Goal: Transaction & Acquisition: Purchase product/service

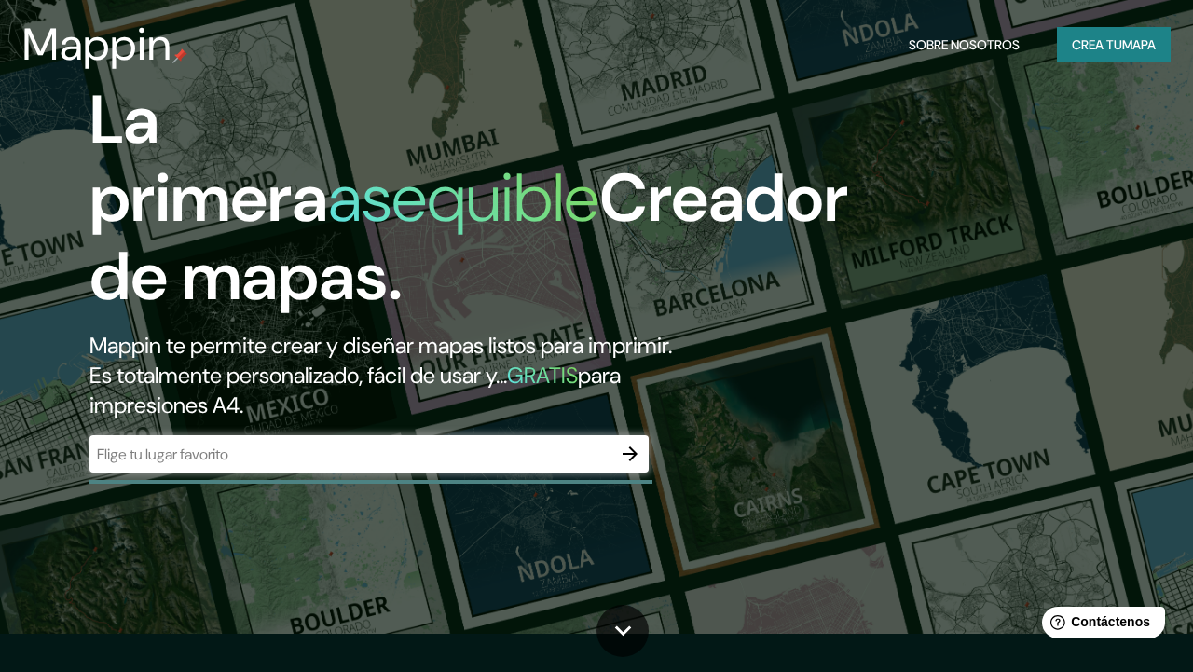
click at [1127, 164] on div "La primera asequible Creador de mapas. Mappin te permite crear y diseñar mapas …" at bounding box center [596, 298] width 1193 height 672
click at [625, 460] on icon "button" at bounding box center [630, 454] width 22 height 22
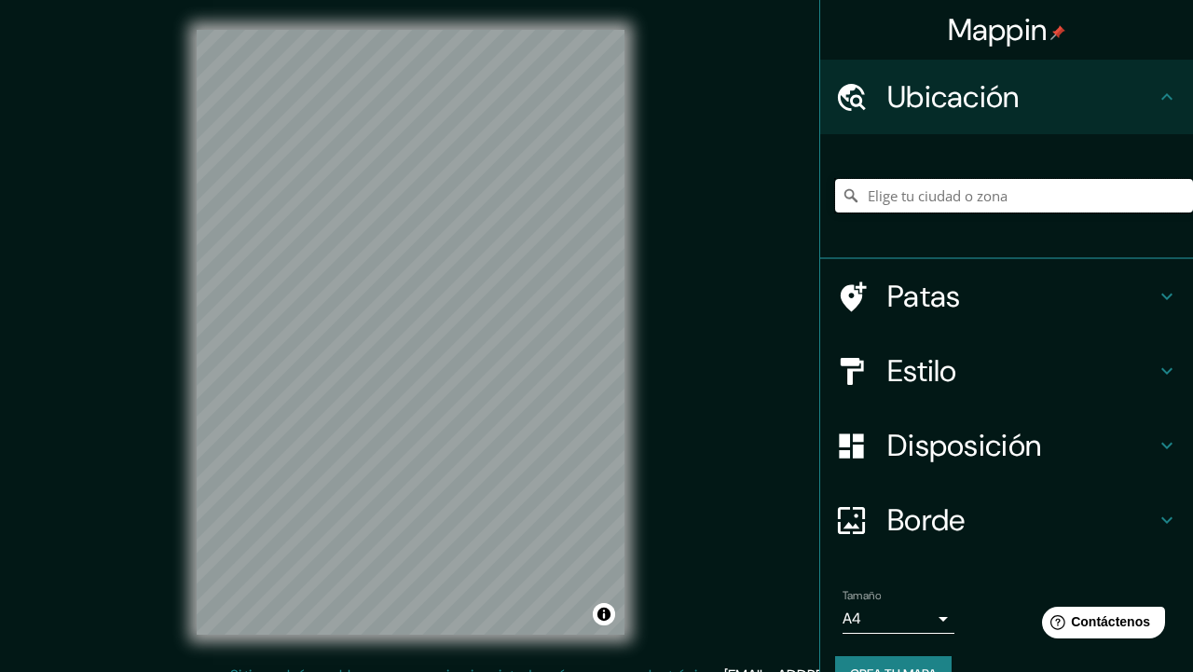
click at [895, 189] on input "Elige tu ciudad o zona" at bounding box center [1014, 196] width 358 height 34
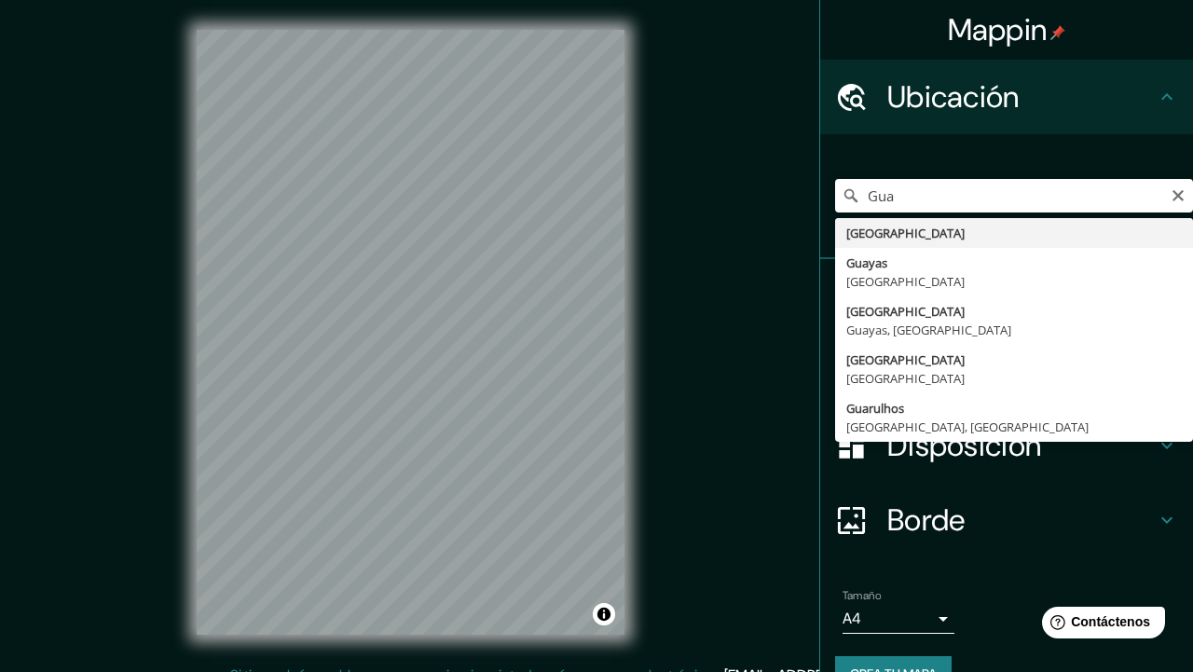
type input "[GEOGRAPHIC_DATA]"
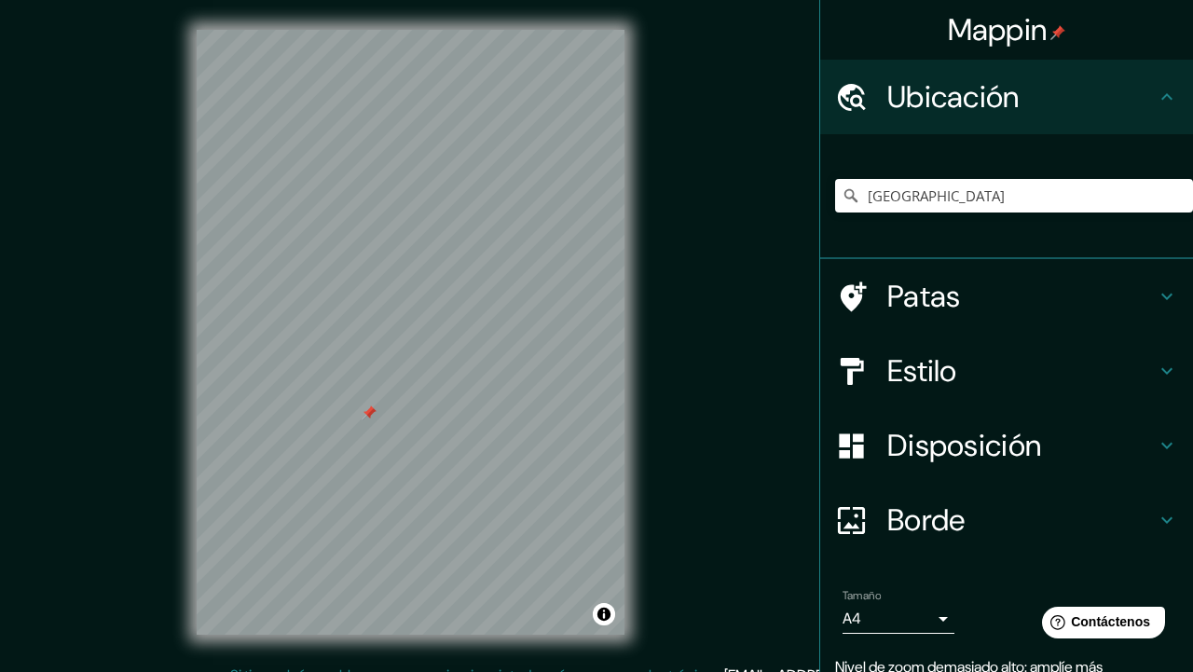
scroll to position [79, 0]
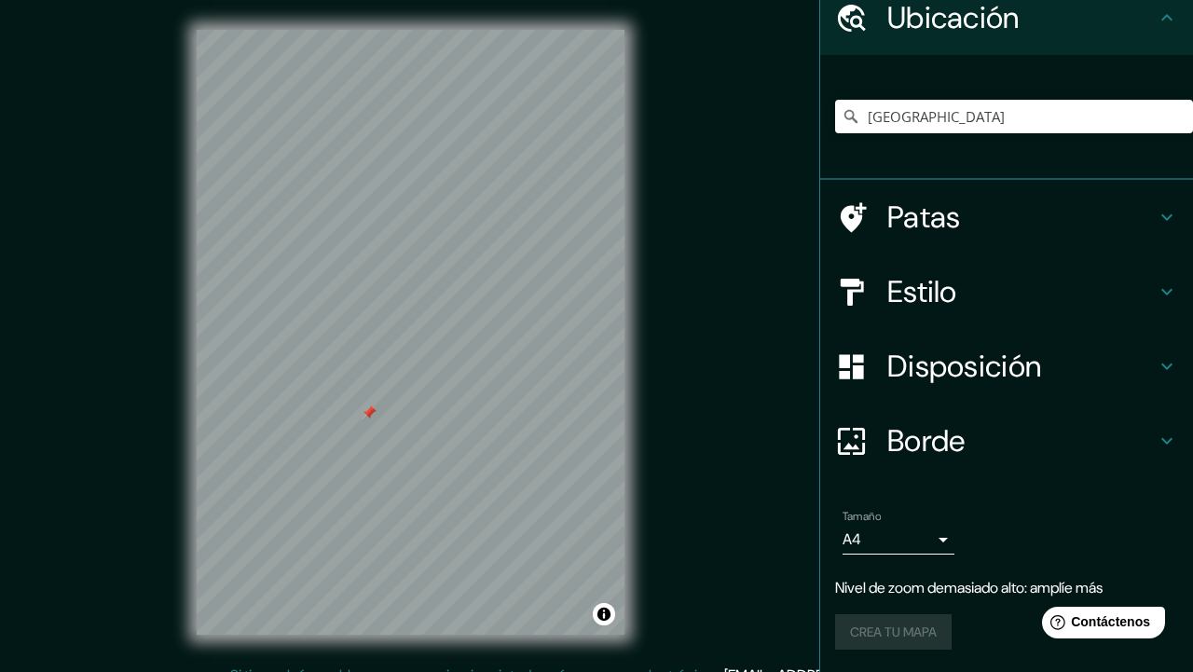
click at [906, 644] on div "Crea tu mapa" at bounding box center [1006, 631] width 343 height 35
click at [871, 288] on div at bounding box center [861, 292] width 52 height 33
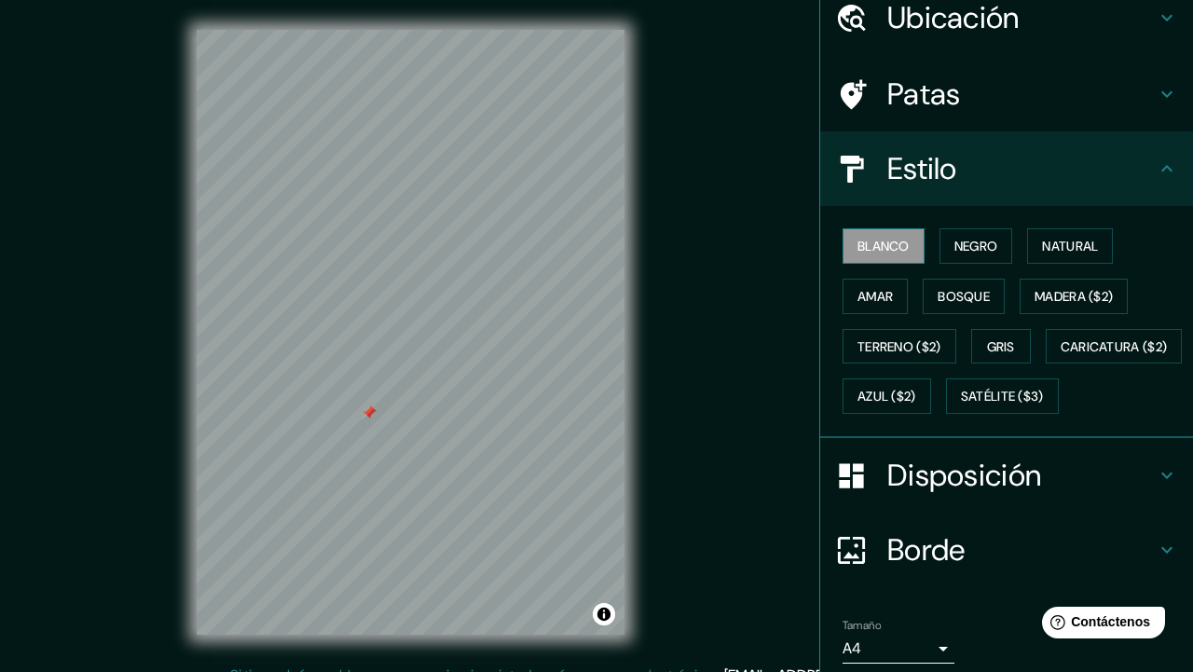
click at [881, 250] on font "Blanco" at bounding box center [884, 246] width 52 height 17
click at [914, 504] on div "Disposición" at bounding box center [1006, 475] width 373 height 75
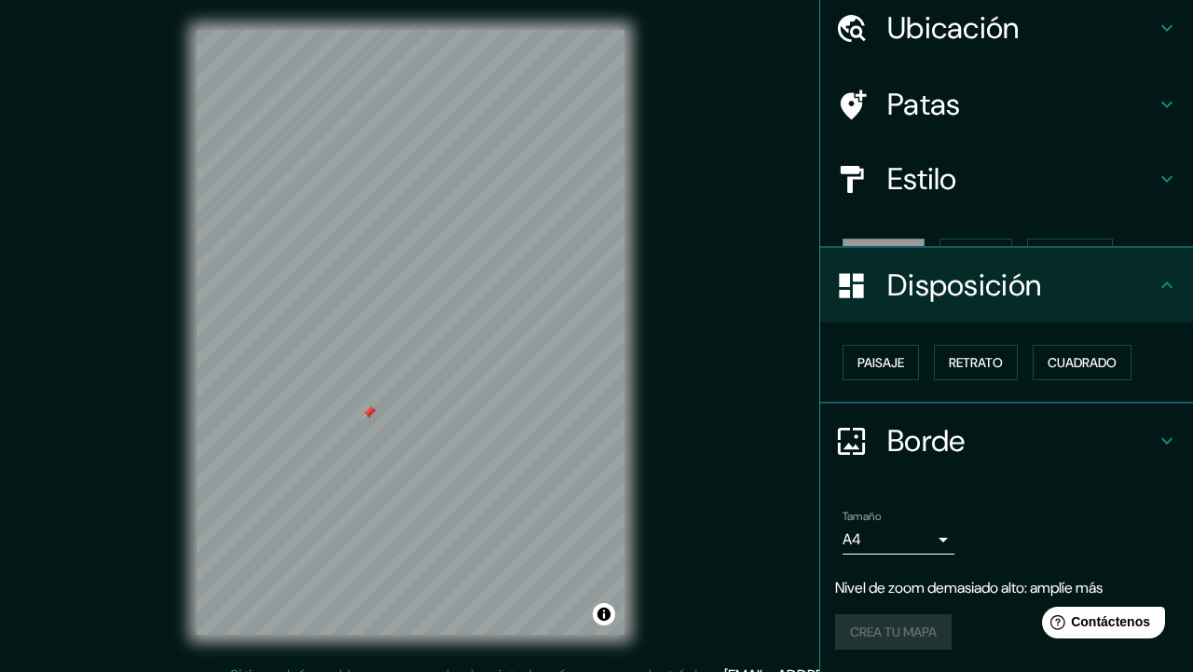
scroll to position [37, 0]
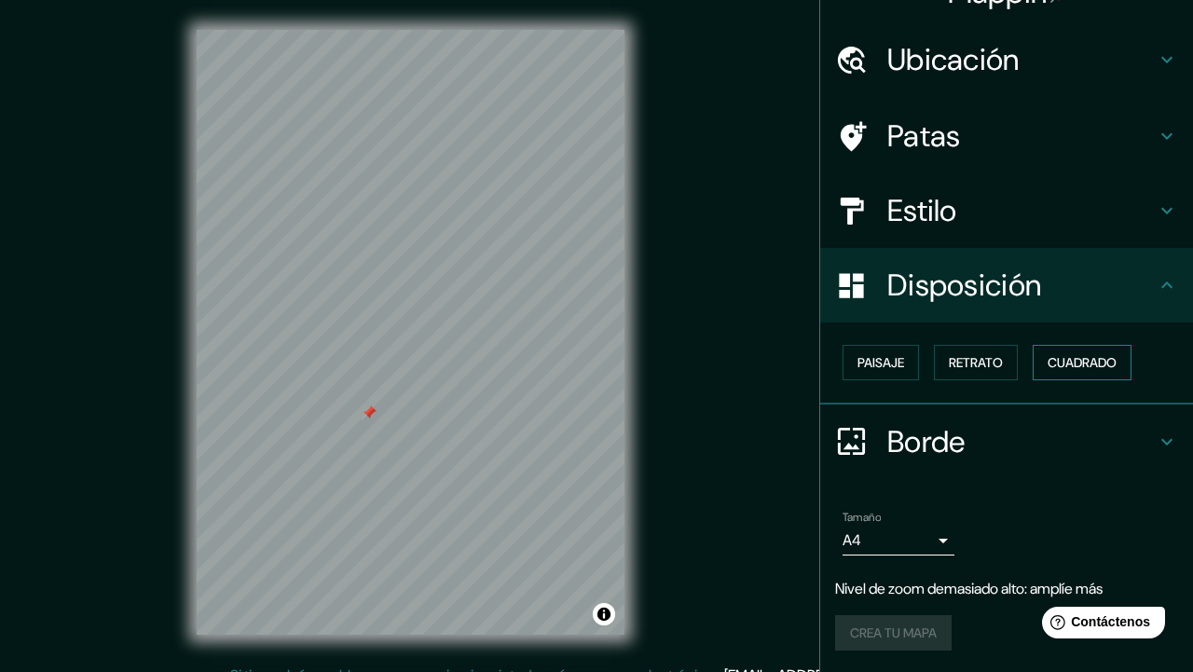
click at [1072, 355] on font "Cuadrado" at bounding box center [1082, 362] width 69 height 17
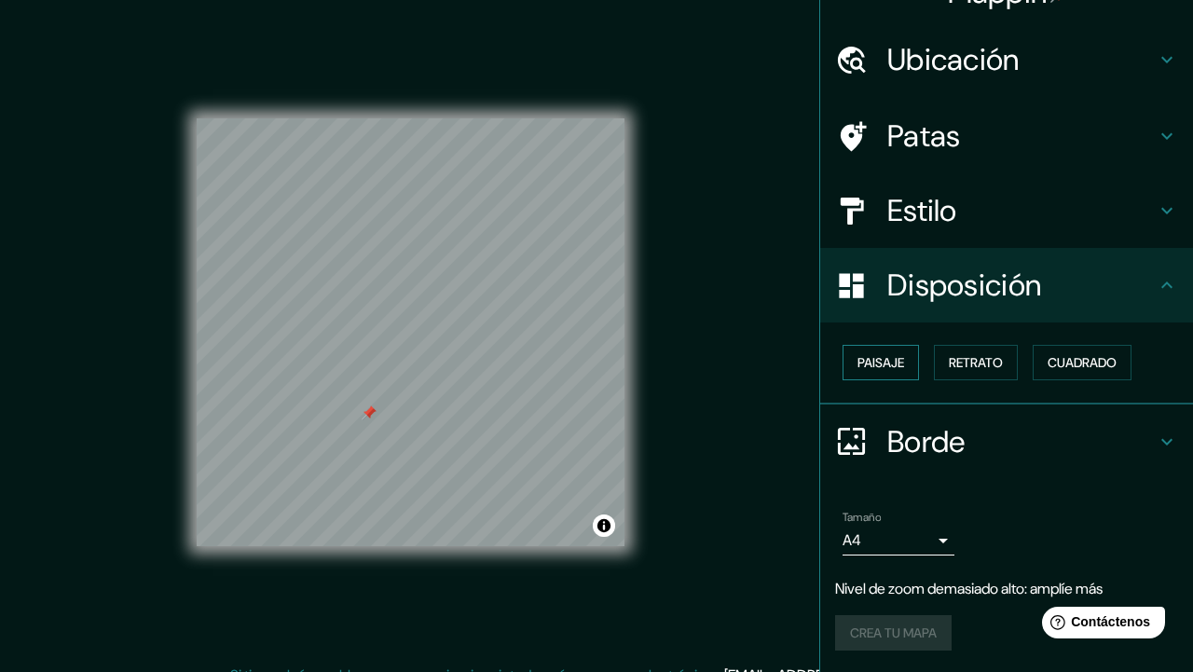
click at [871, 376] on button "Paisaje" at bounding box center [881, 362] width 76 height 35
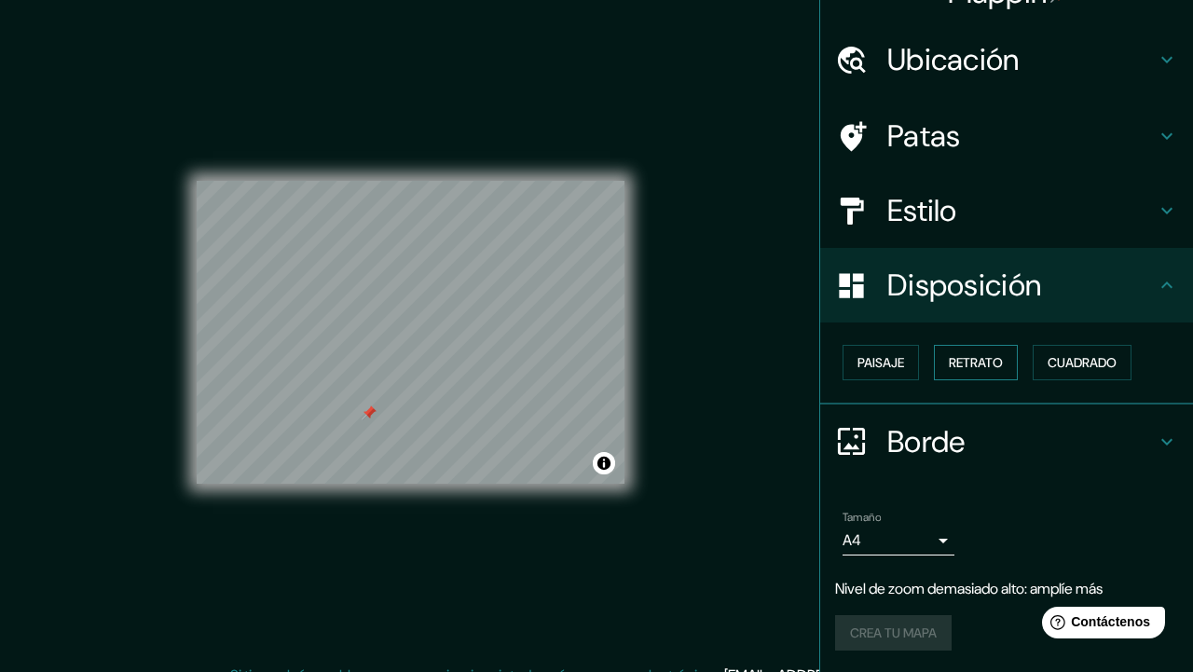
click at [988, 348] on button "Retrato" at bounding box center [976, 362] width 84 height 35
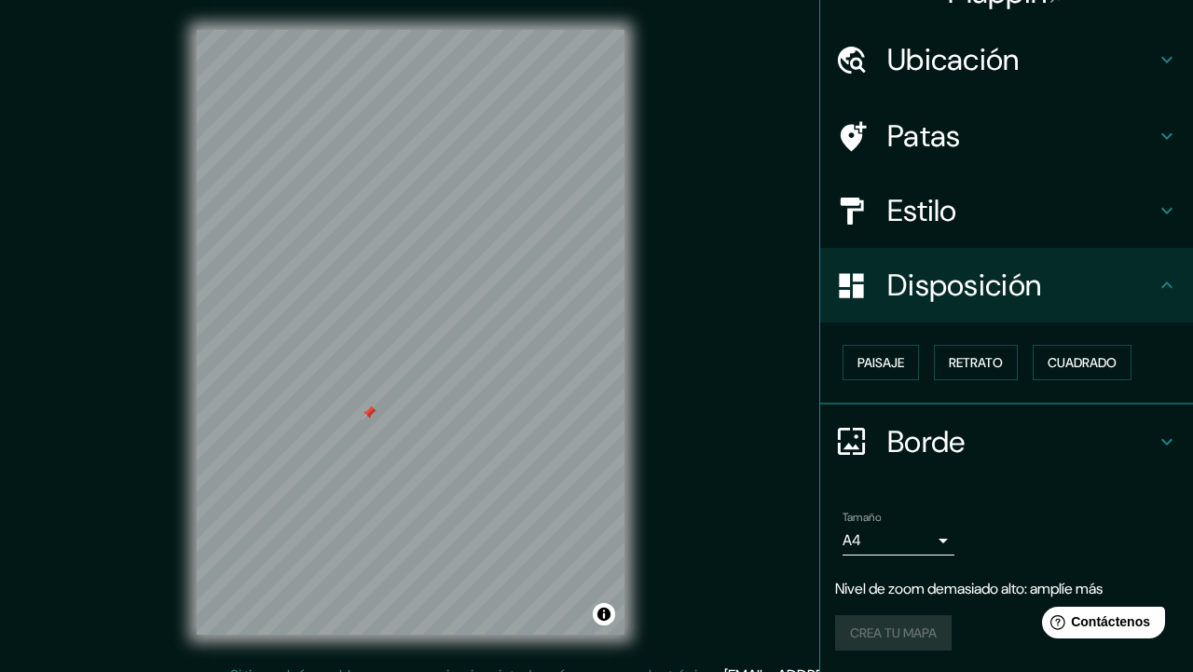
click at [913, 427] on font "Borde" at bounding box center [926, 441] width 78 height 39
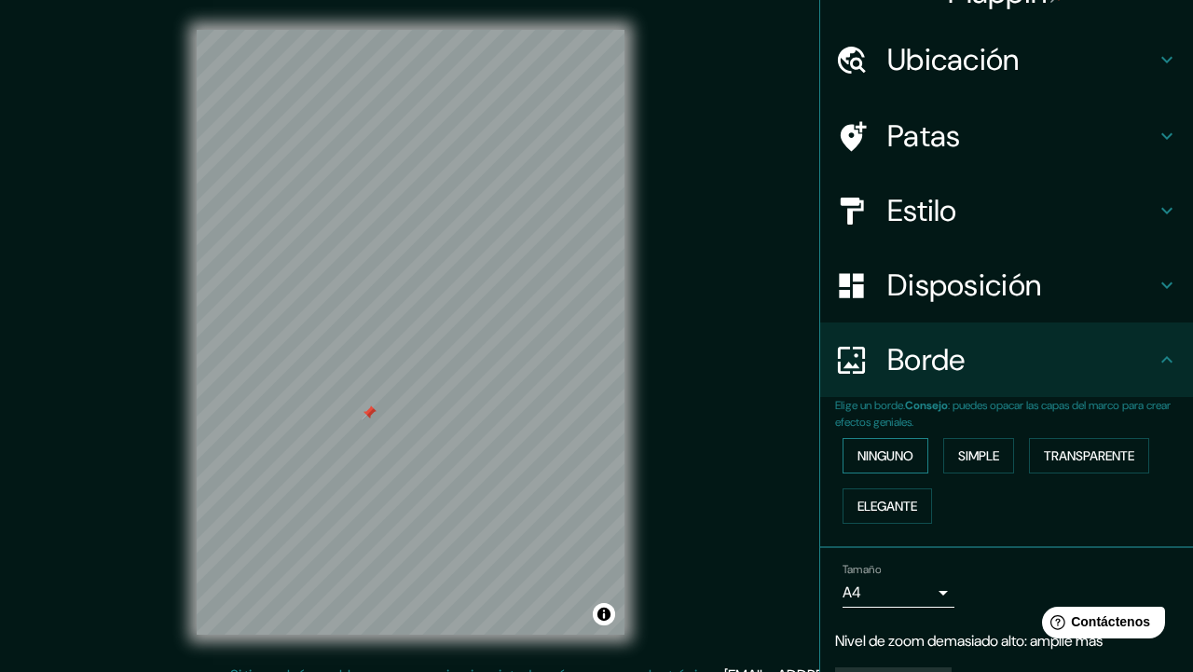
click at [867, 452] on font "Ninguno" at bounding box center [886, 455] width 56 height 17
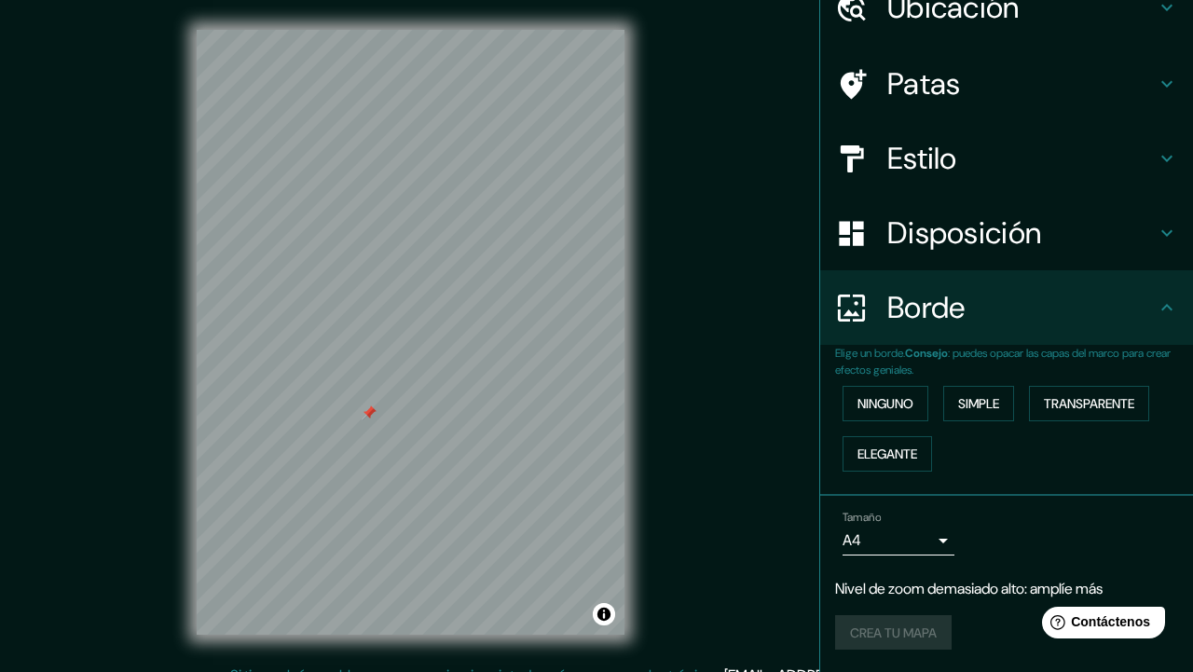
click at [887, 522] on div "Tamaño A4 single" at bounding box center [899, 533] width 112 height 45
click at [903, 618] on div "Crea tu mapa" at bounding box center [1006, 632] width 343 height 35
click at [907, 568] on div "Tamaño A4 single Nivel de zoom demasiado alto: amplíe más Crea tu mapa" at bounding box center [1006, 584] width 343 height 162
click at [902, 640] on div "Crea tu mapa" at bounding box center [1006, 632] width 343 height 35
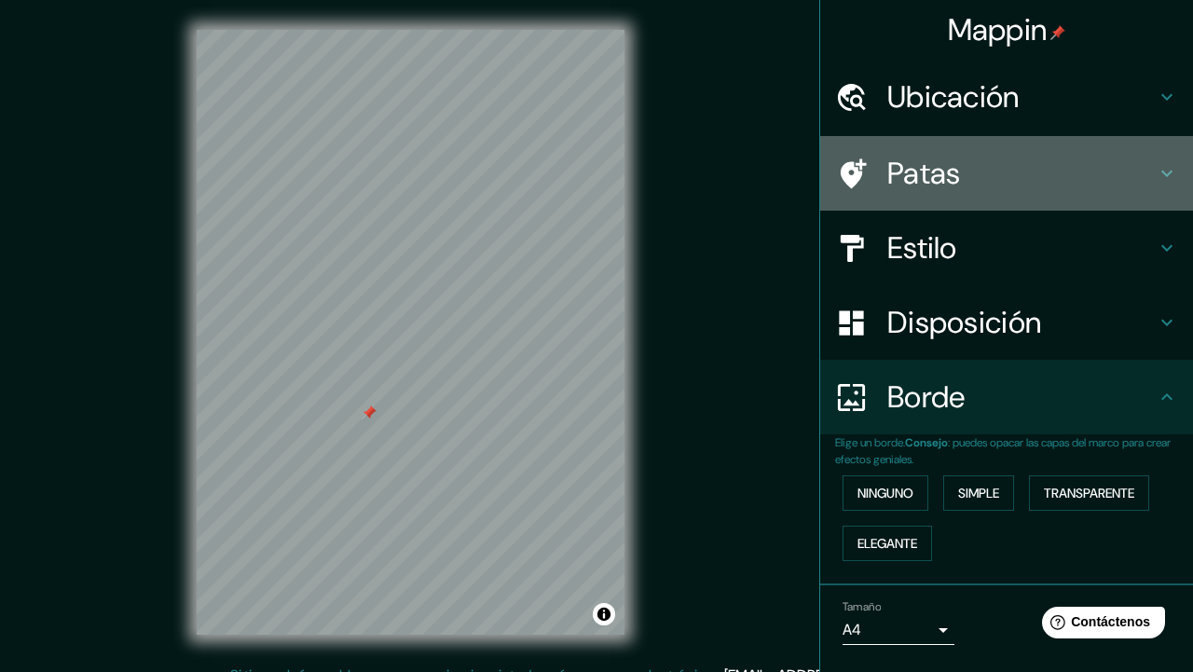
click at [929, 174] on font "Patas" at bounding box center [924, 173] width 74 height 39
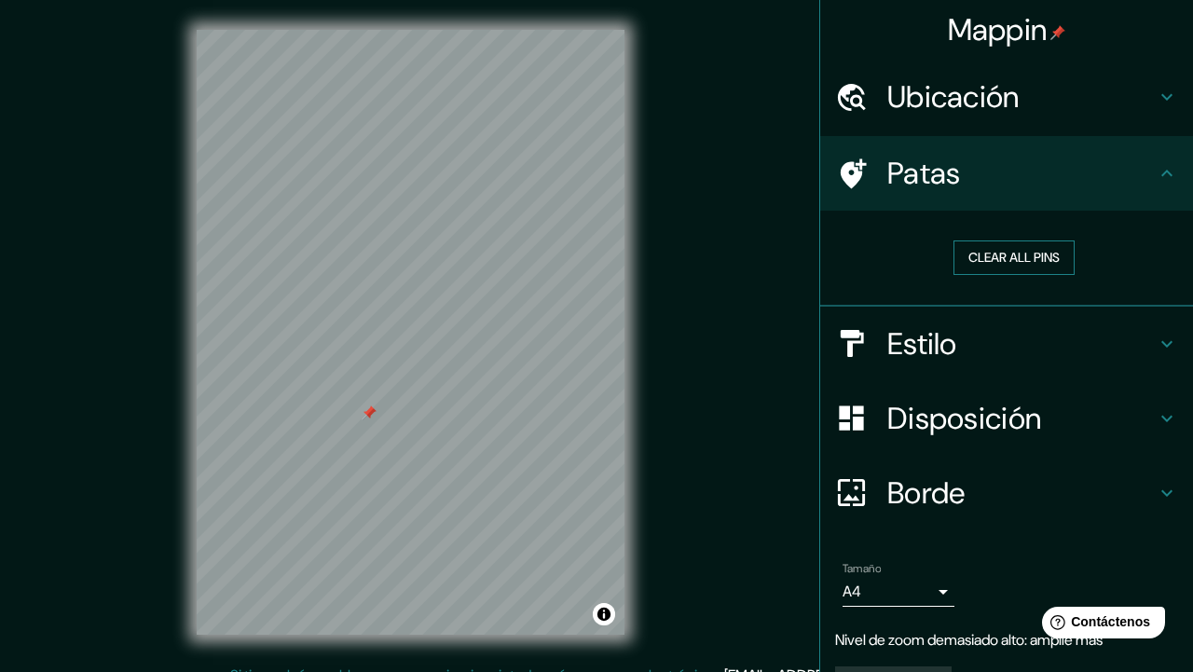
click at [1015, 263] on button "Clear all pins" at bounding box center [1014, 257] width 121 height 34
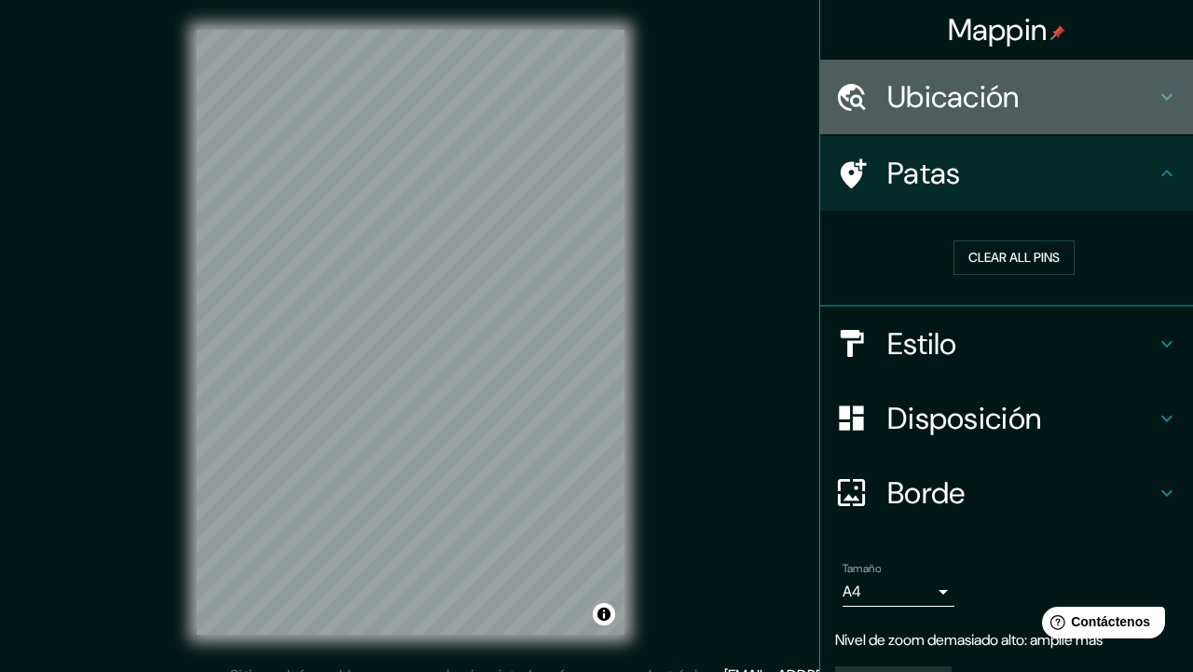
click at [931, 108] on font "Ubicación" at bounding box center [953, 96] width 132 height 39
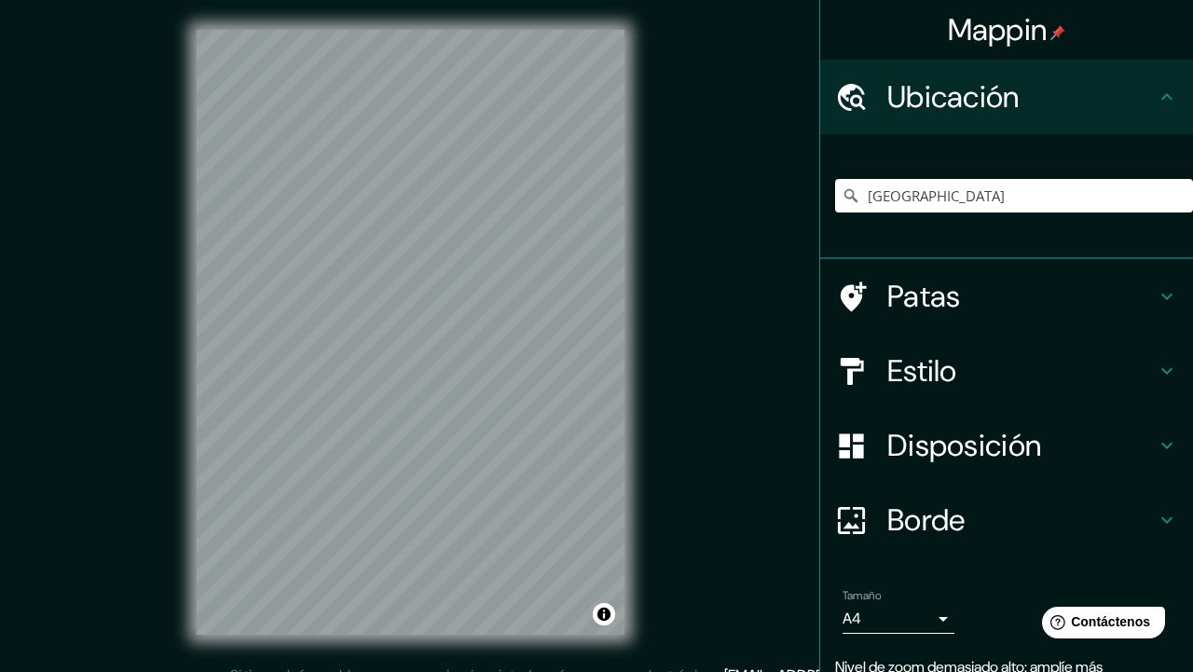
scroll to position [79, 0]
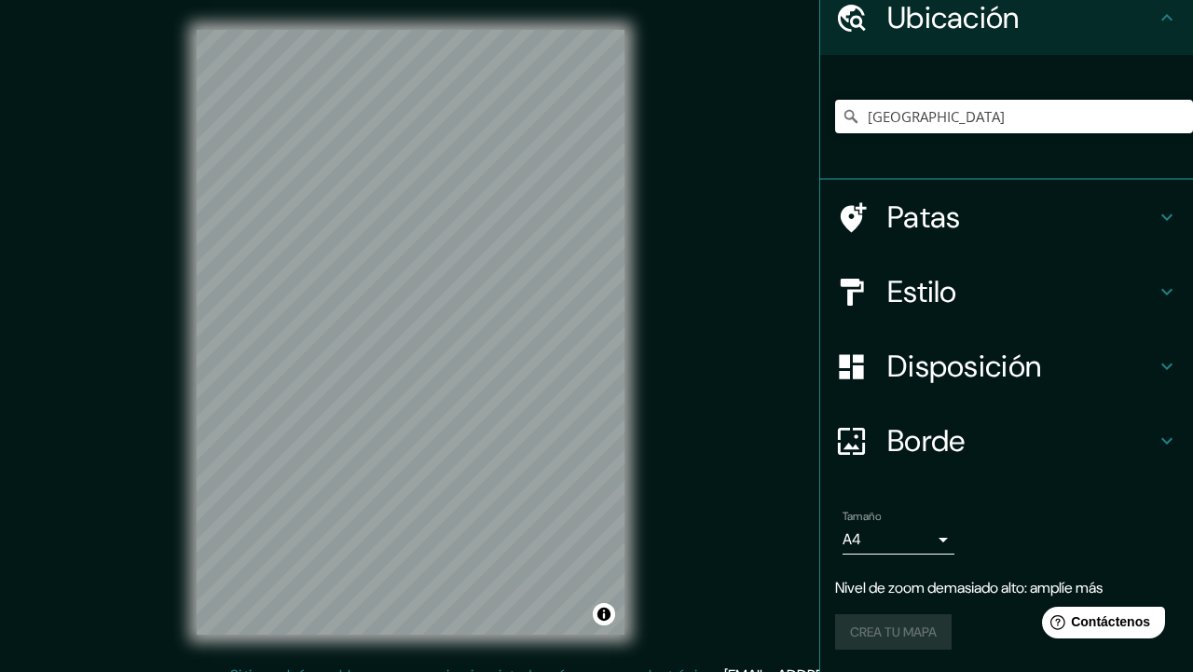
click at [901, 625] on div "Crea tu mapa" at bounding box center [1006, 631] width 343 height 35
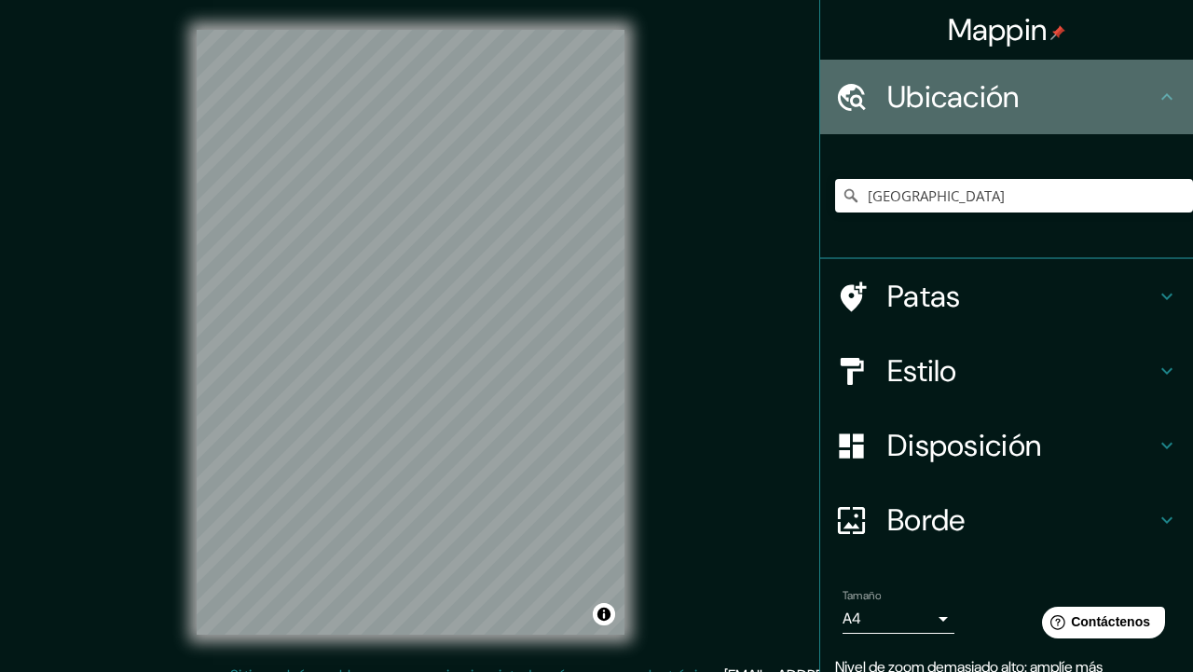
click at [938, 109] on font "Ubicación" at bounding box center [953, 96] width 132 height 39
click at [1152, 96] on h4 "Ubicación" at bounding box center [1021, 96] width 268 height 37
